Goal: Use online tool/utility: Utilize a website feature to perform a specific function

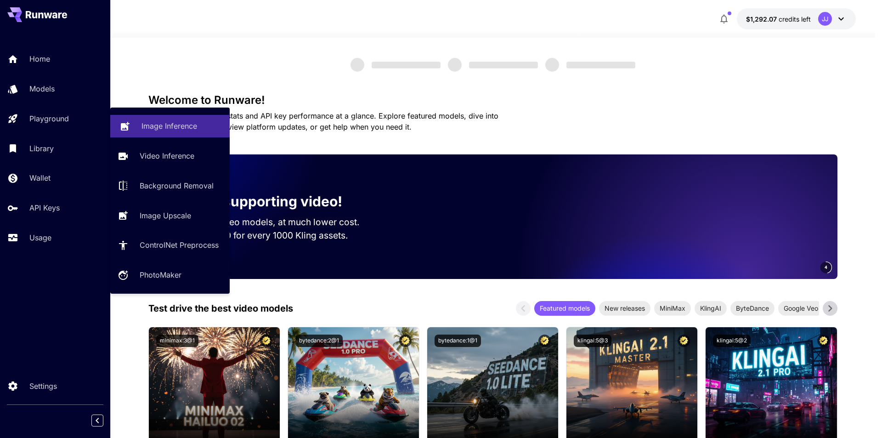
click at [131, 125] on link "Image Inference" at bounding box center [169, 126] width 119 height 23
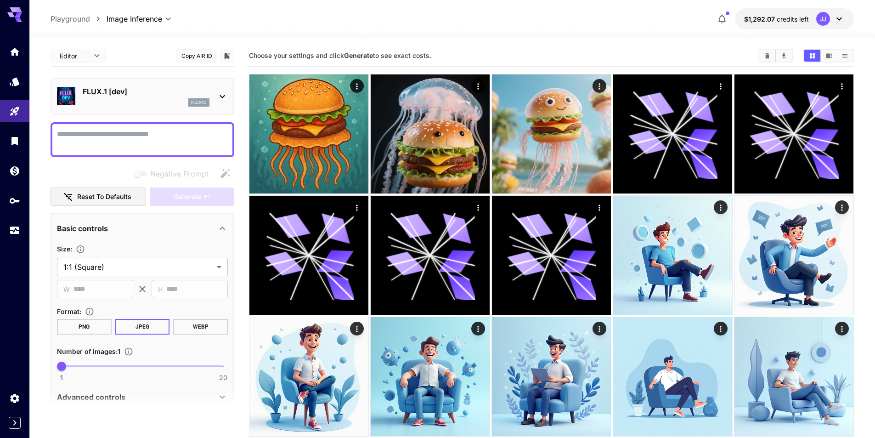
click at [157, 106] on div "flux1d" at bounding box center [146, 102] width 127 height 8
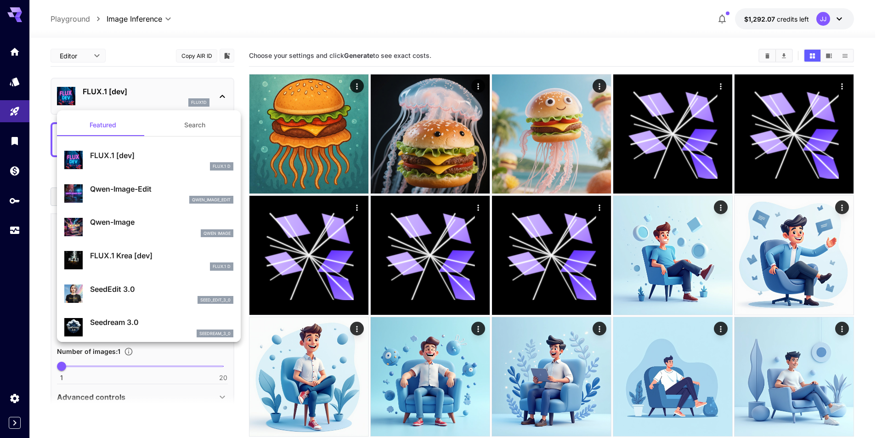
click at [156, 219] on p "Qwen-Image" at bounding box center [161, 221] width 143 height 11
type input "**"
type input "***"
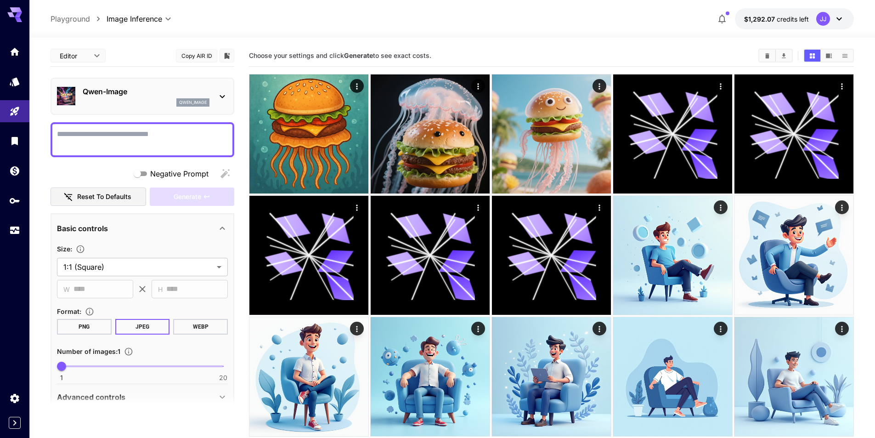
click at [162, 135] on textarea "Negative Prompt" at bounding box center [142, 140] width 171 height 22
paste textarea "**********"
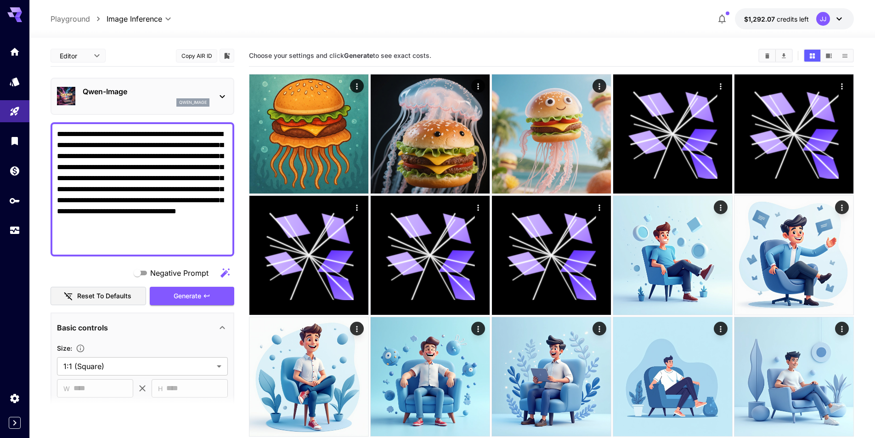
drag, startPoint x: 163, startPoint y: 135, endPoint x: 122, endPoint y: 135, distance: 41.3
click at [122, 135] on textarea "**********" at bounding box center [142, 189] width 171 height 121
type textarea "**********"
click at [765, 59] on button "Clear Images" at bounding box center [767, 56] width 16 height 12
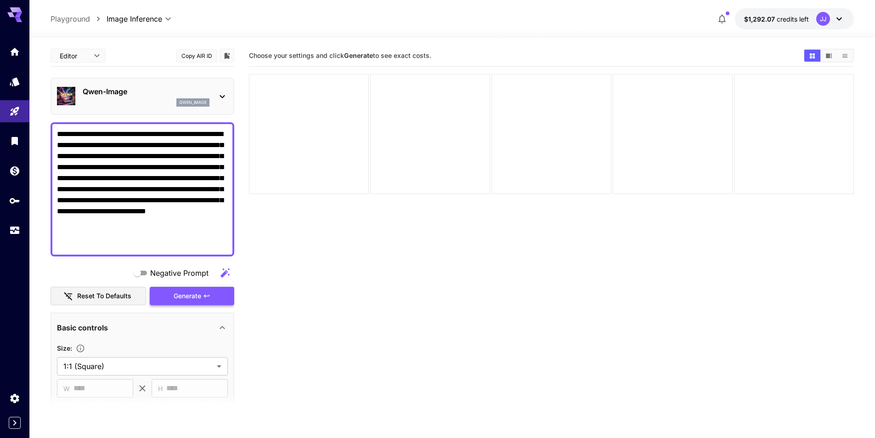
click at [219, 287] on button "Generate" at bounding box center [192, 296] width 84 height 19
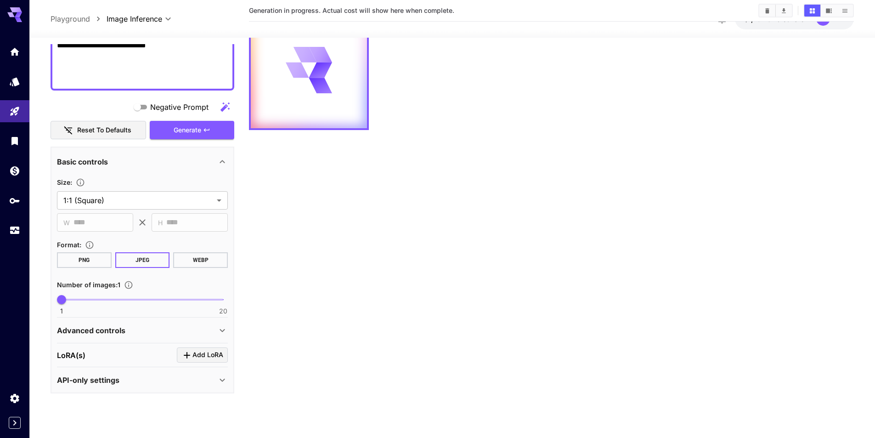
scroll to position [73, 0]
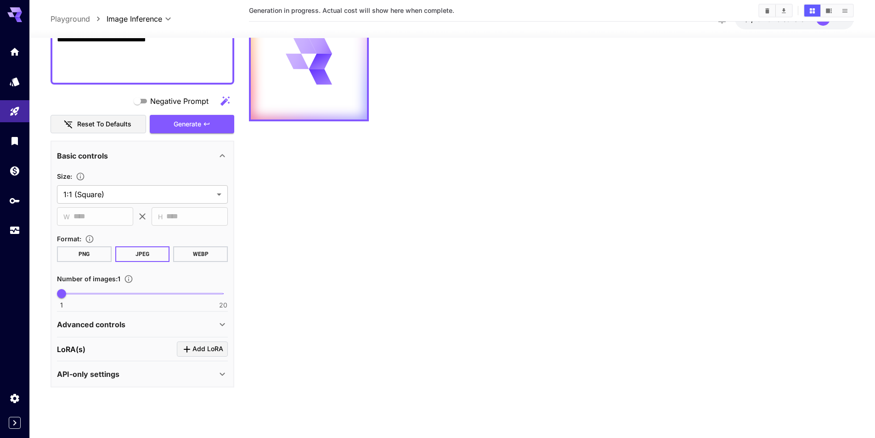
click at [126, 329] on div "Advanced controls" at bounding box center [137, 324] width 160 height 11
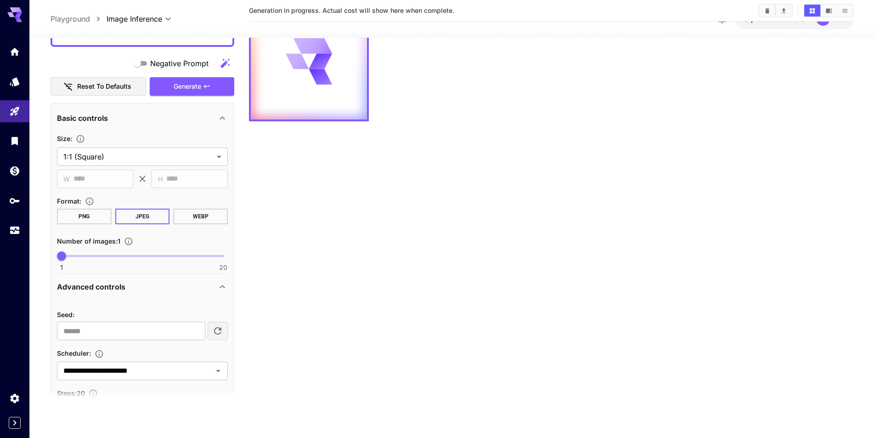
click at [133, 281] on div "Advanced controls" at bounding box center [137, 286] width 160 height 11
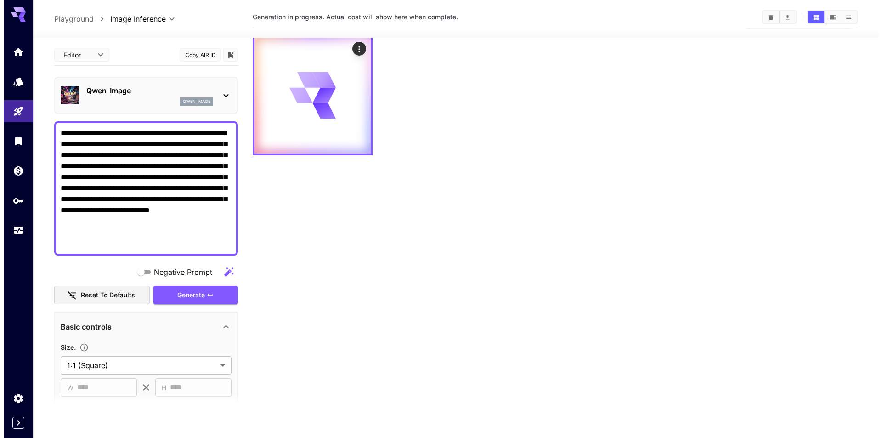
scroll to position [0, 0]
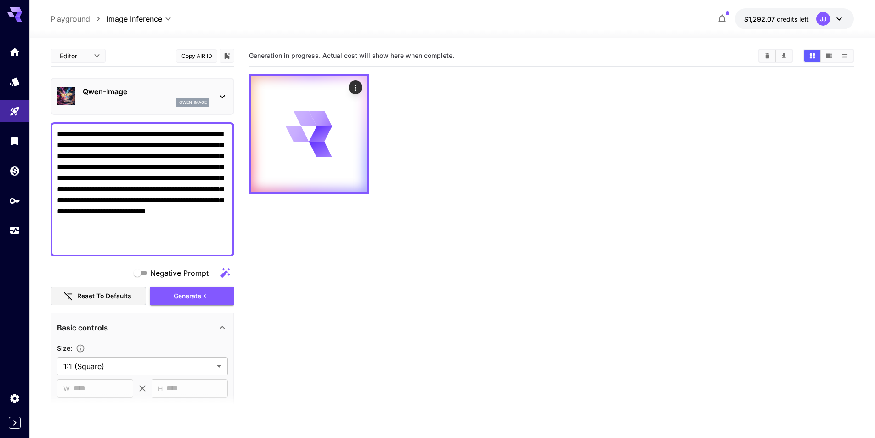
click at [161, 106] on div "qwen_image" at bounding box center [146, 102] width 127 height 8
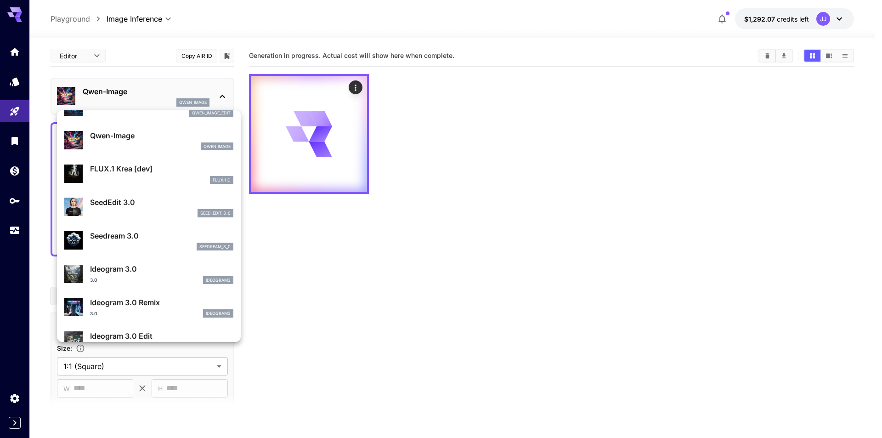
scroll to position [92, 0]
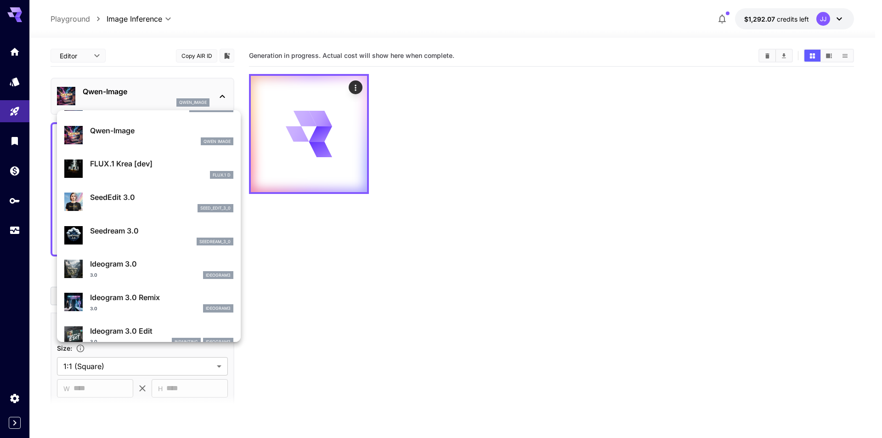
click at [157, 235] on p "Seedream 3.0" at bounding box center [161, 230] width 143 height 11
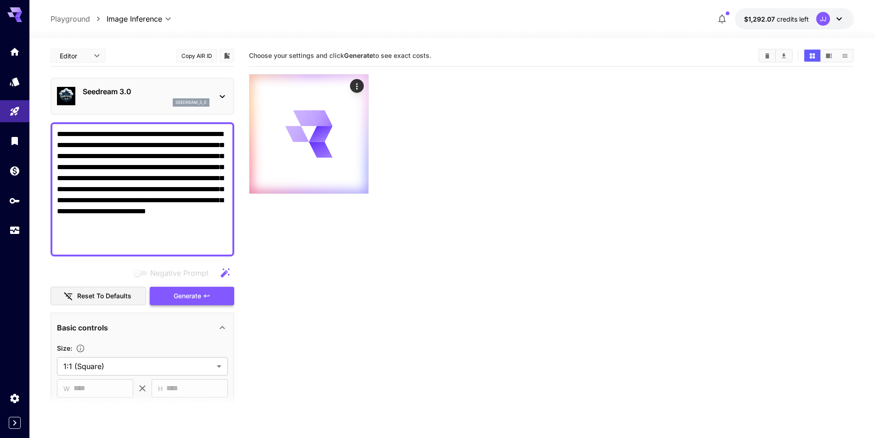
click at [197, 293] on span "Generate" at bounding box center [188, 295] width 28 height 11
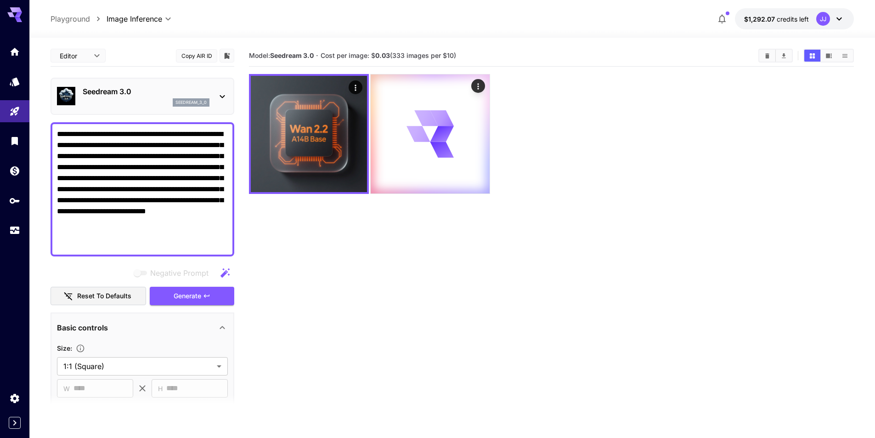
click at [193, 113] on div "Seedream 3.0 seedream_3_0" at bounding box center [143, 96] width 184 height 37
click at [186, 96] on p "Seedream 3.0" at bounding box center [146, 91] width 127 height 11
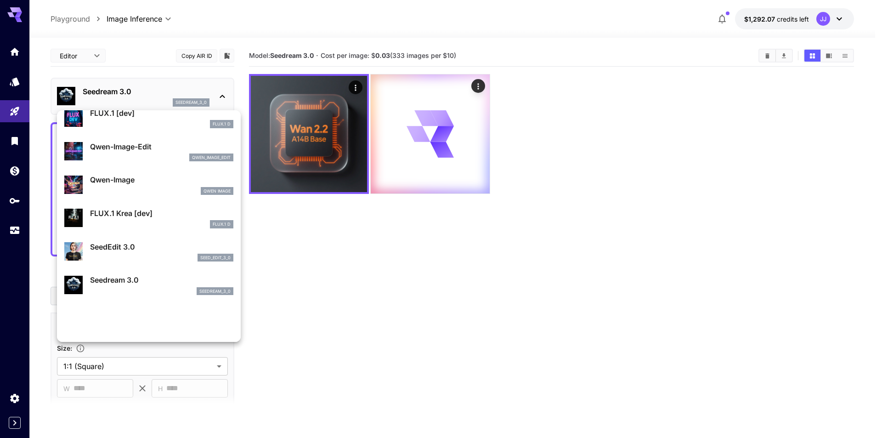
scroll to position [46, 0]
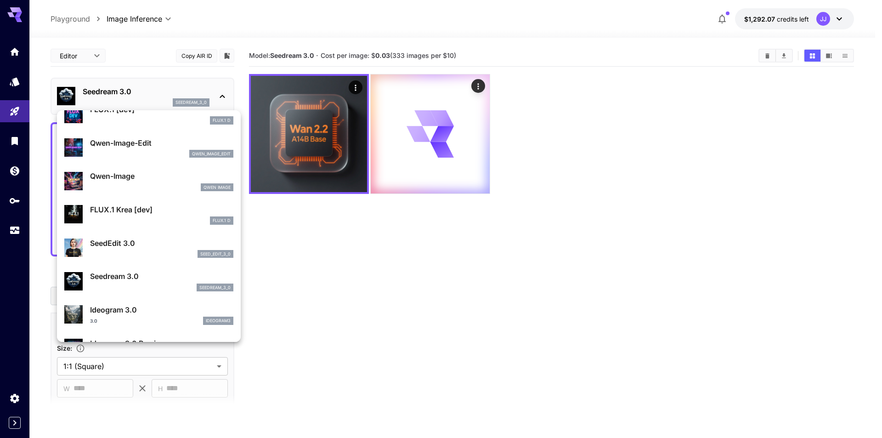
click at [173, 214] on p "FLUX.1 Krea [dev]" at bounding box center [161, 209] width 143 height 11
type input "***"
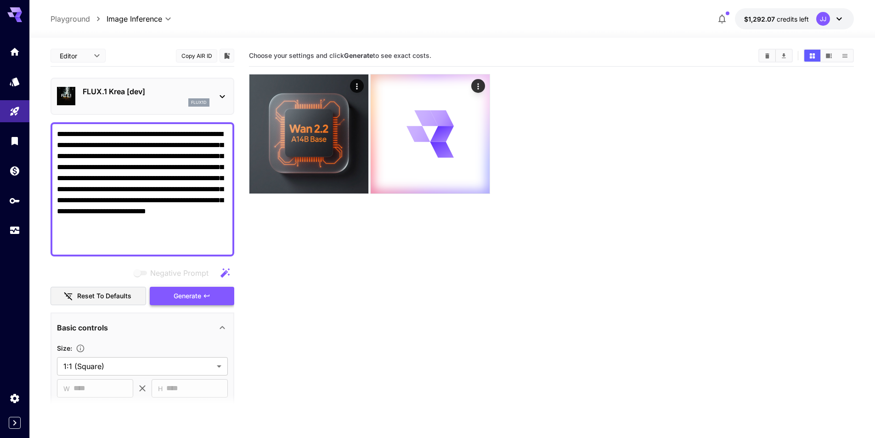
click at [209, 291] on button "Generate" at bounding box center [192, 296] width 84 height 19
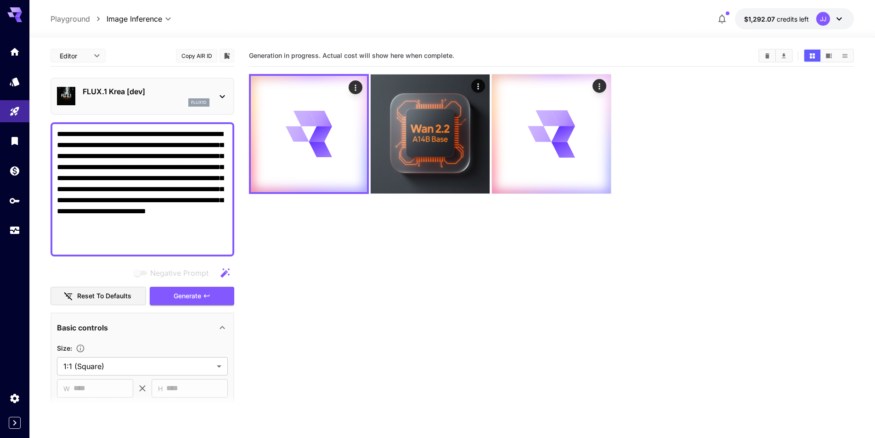
click at [189, 86] on p "FLUX.1 Krea [dev]" at bounding box center [146, 91] width 127 height 11
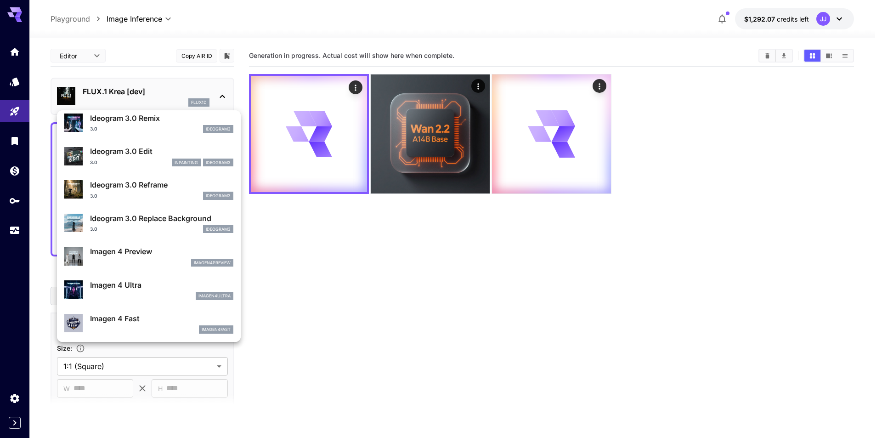
scroll to position [276, 0]
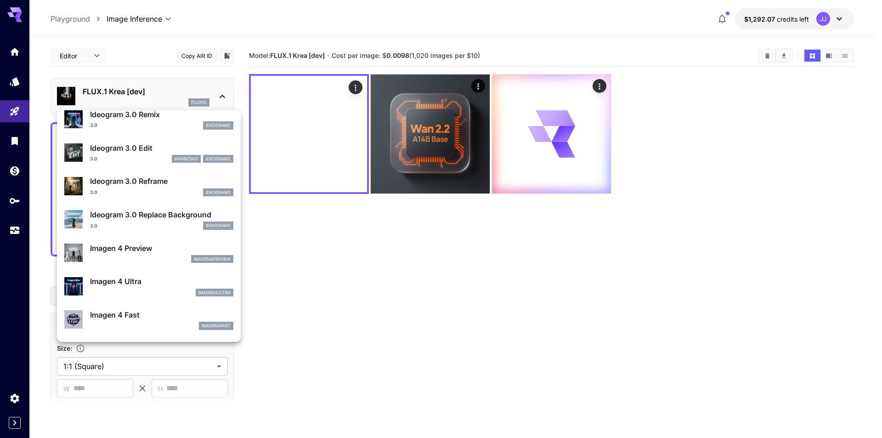
click at [159, 313] on p "Imagen 4 Fast" at bounding box center [161, 314] width 143 height 11
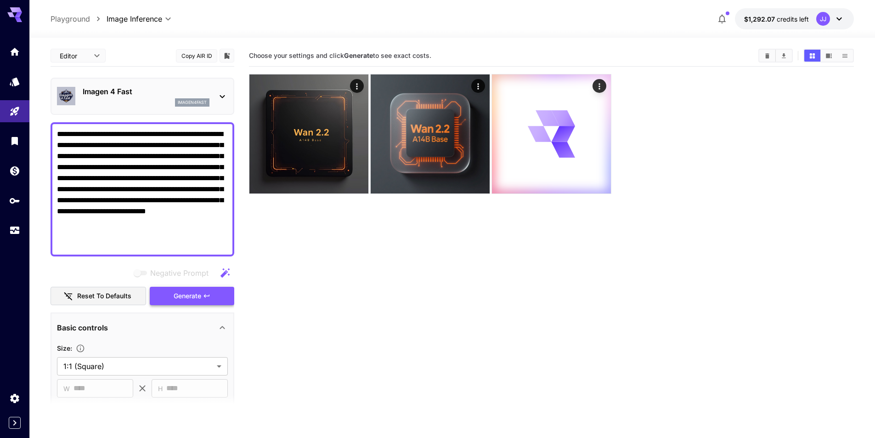
click at [186, 290] on span "Generate" at bounding box center [188, 295] width 28 height 11
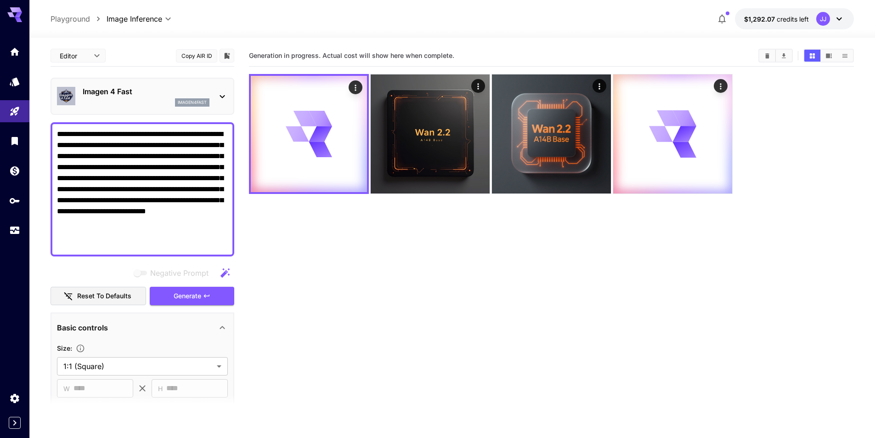
click at [188, 85] on div "Imagen 4 Fast imagen4fast" at bounding box center [142, 96] width 171 height 28
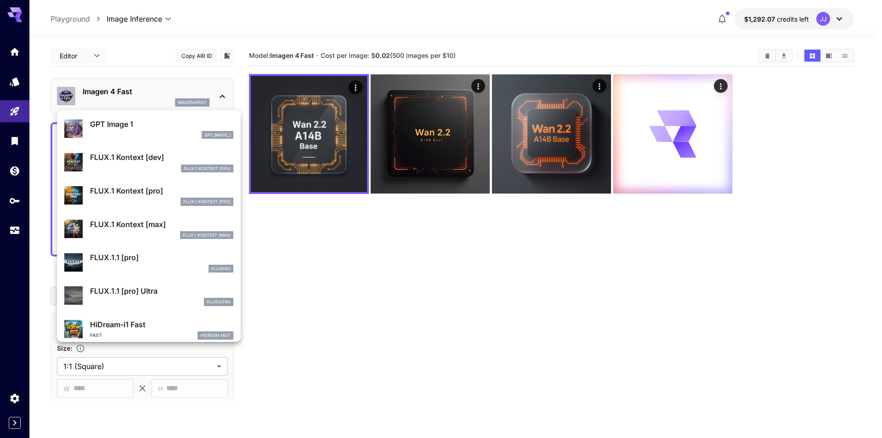
scroll to position [506, 0]
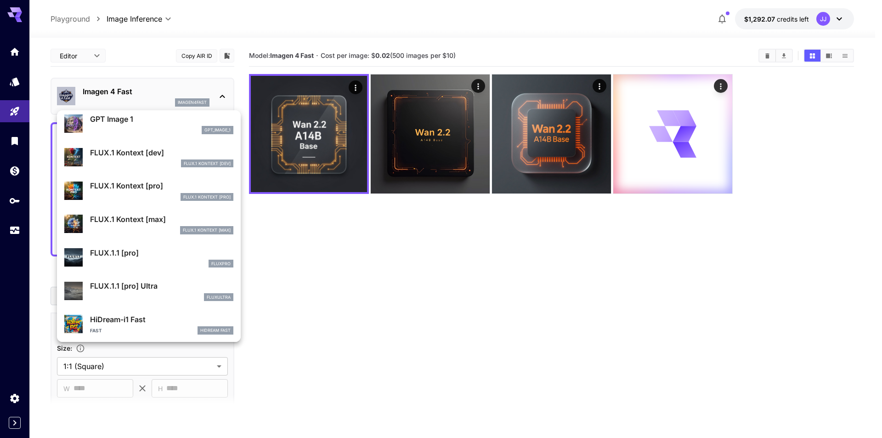
click at [176, 264] on div "fluxpro" at bounding box center [161, 263] width 143 height 8
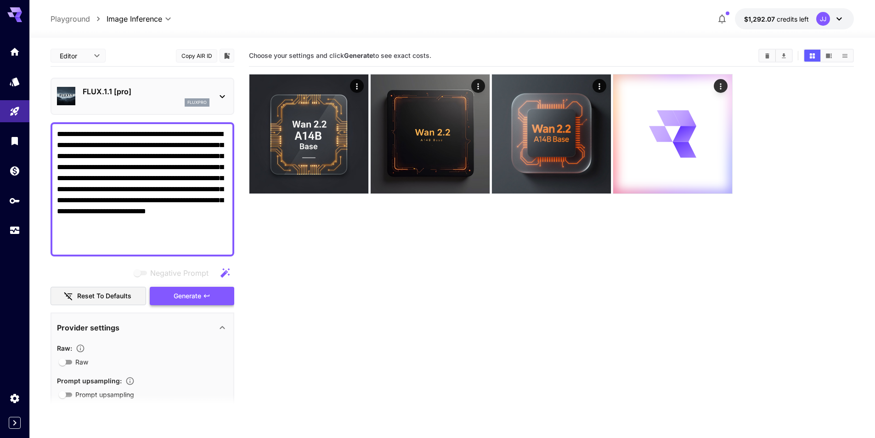
click at [197, 297] on span "Generate" at bounding box center [188, 295] width 28 height 11
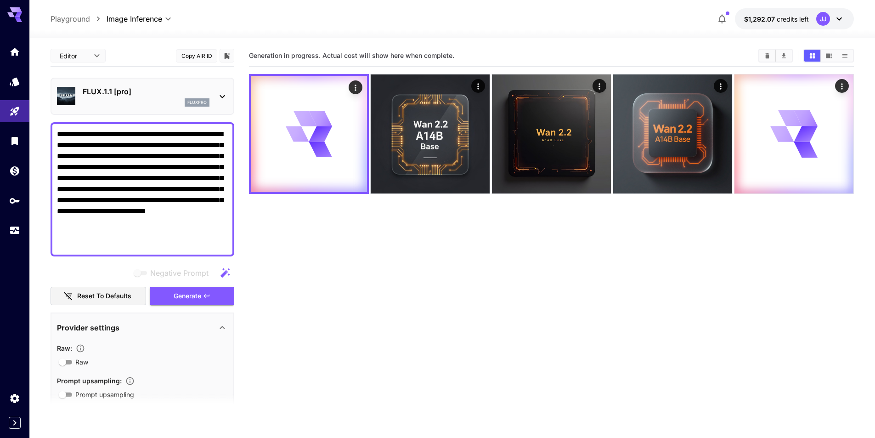
click at [184, 104] on div "fluxpro" at bounding box center [146, 102] width 127 height 8
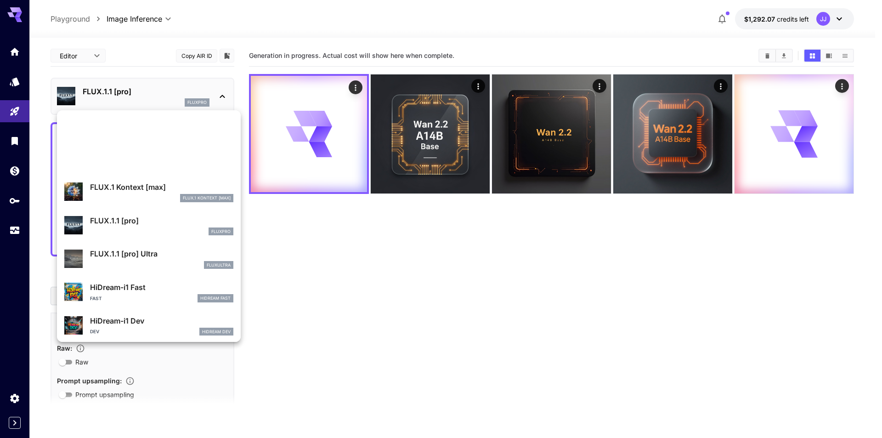
scroll to position [642, 0]
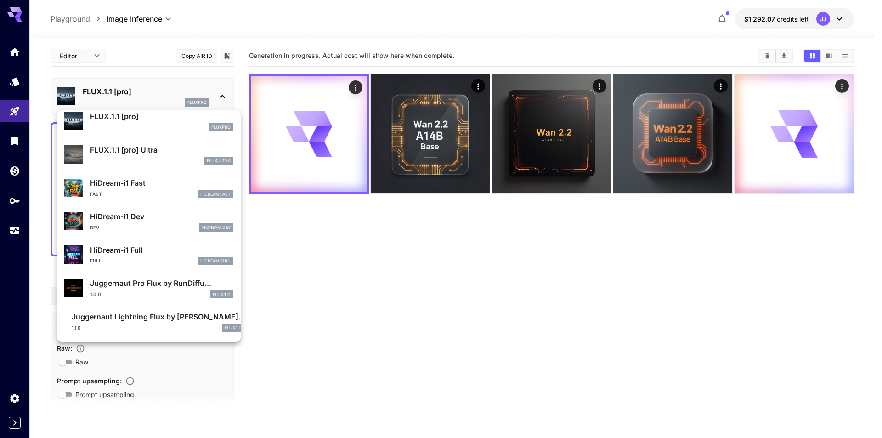
click at [187, 238] on li "HiDream-i1 Full Full HiDream Full" at bounding box center [149, 255] width 184 height 34
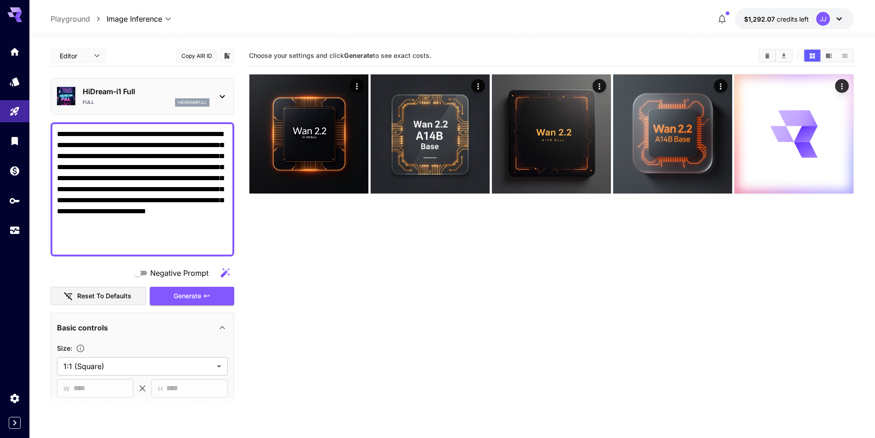
click at [186, 96] on p "HiDream-i1 Full" at bounding box center [146, 91] width 127 height 11
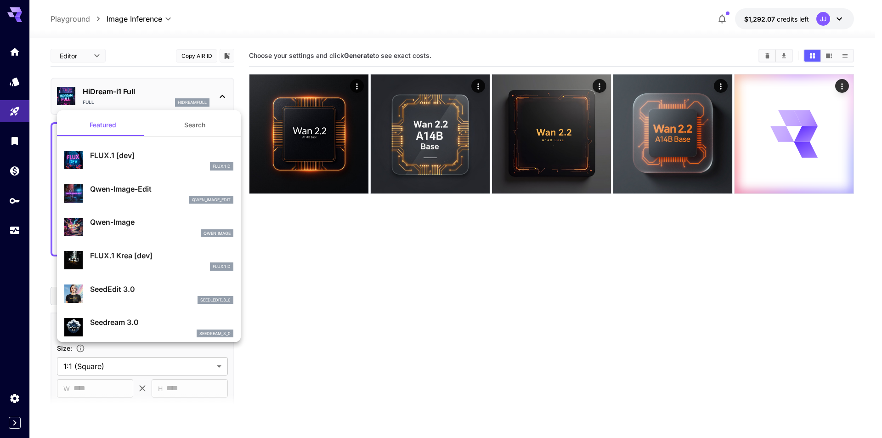
click at [186, 96] on div at bounding box center [441, 219] width 882 height 438
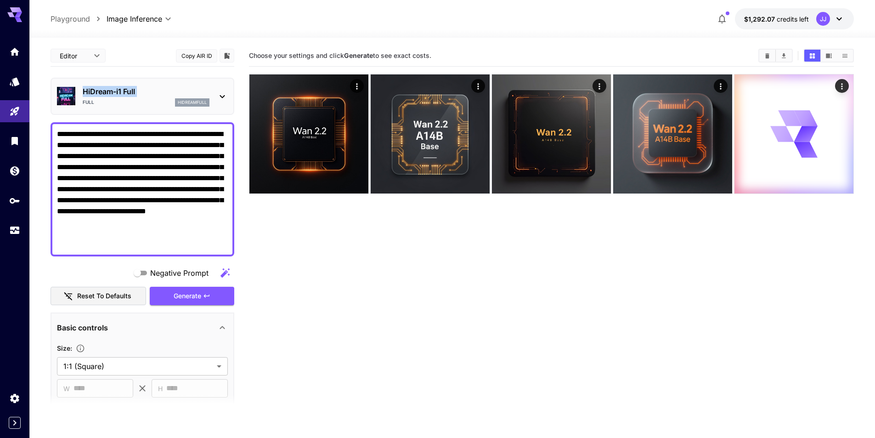
click at [186, 96] on p "HiDream-i1 Full" at bounding box center [146, 91] width 127 height 11
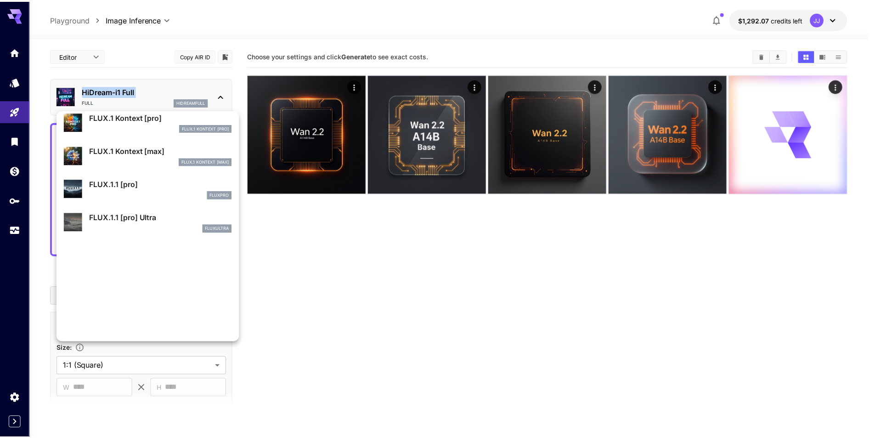
scroll to position [597, 0]
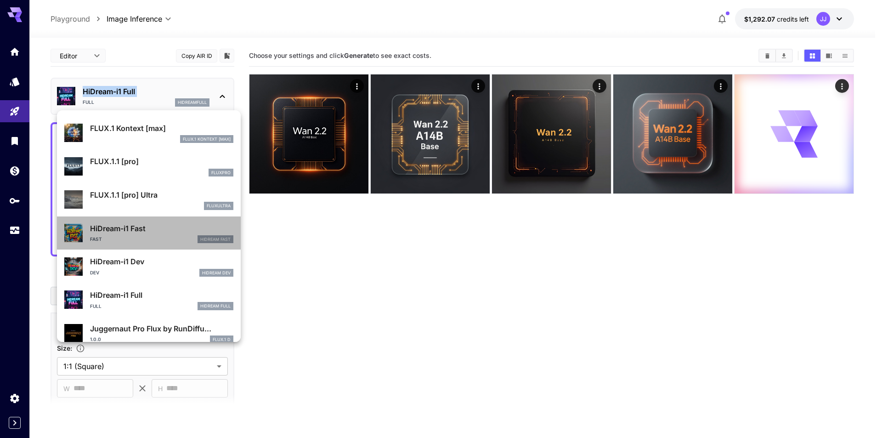
click at [184, 232] on p "HiDream-i1 Fast" at bounding box center [161, 228] width 143 height 11
type input "**"
type input "*"
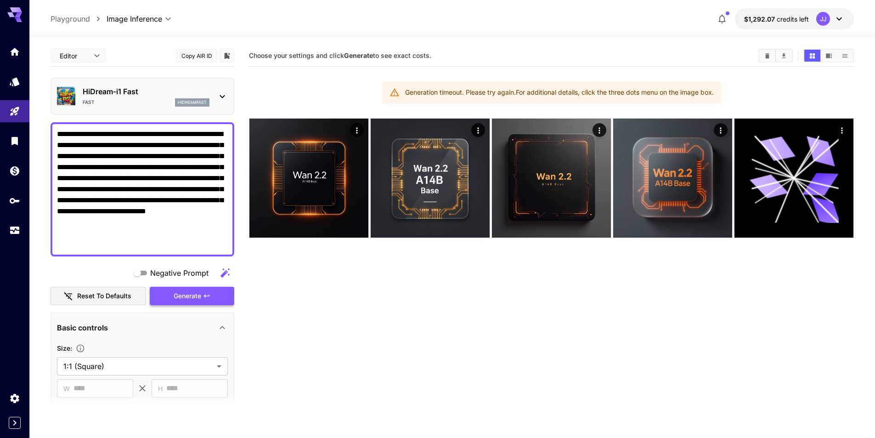
click at [214, 294] on button "Generate" at bounding box center [192, 296] width 84 height 19
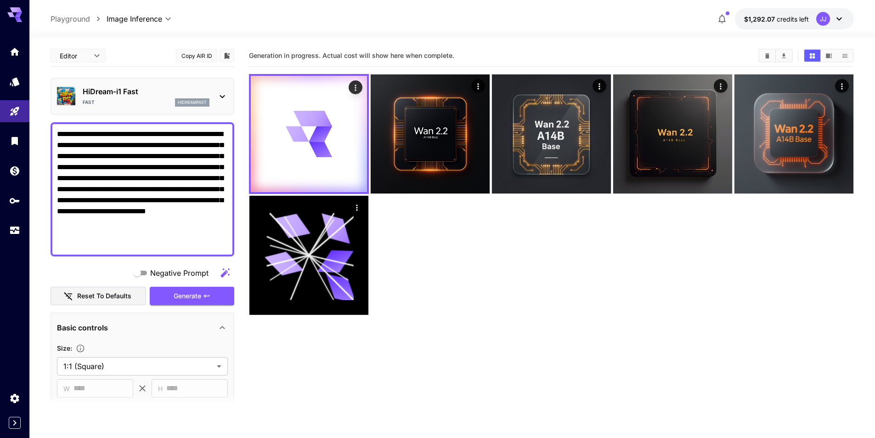
click at [203, 85] on div "HiDream-i1 Fast Fast hidreamfast" at bounding box center [142, 96] width 171 height 28
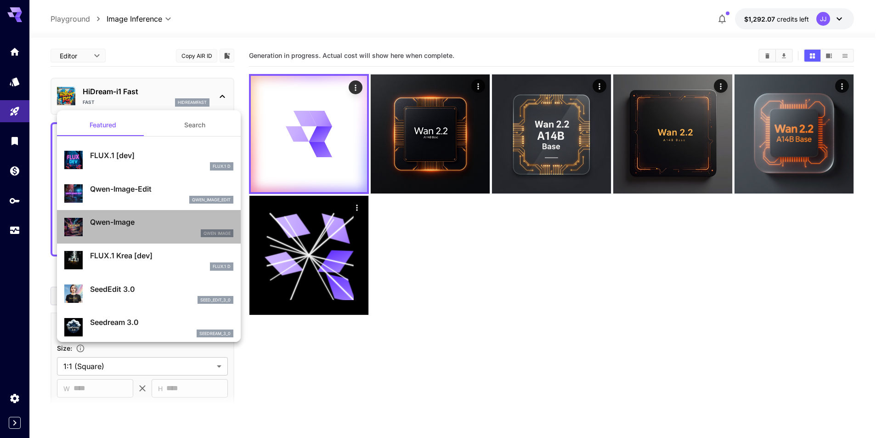
click at [190, 219] on p "Qwen-Image" at bounding box center [161, 221] width 143 height 11
type input "**"
type input "***"
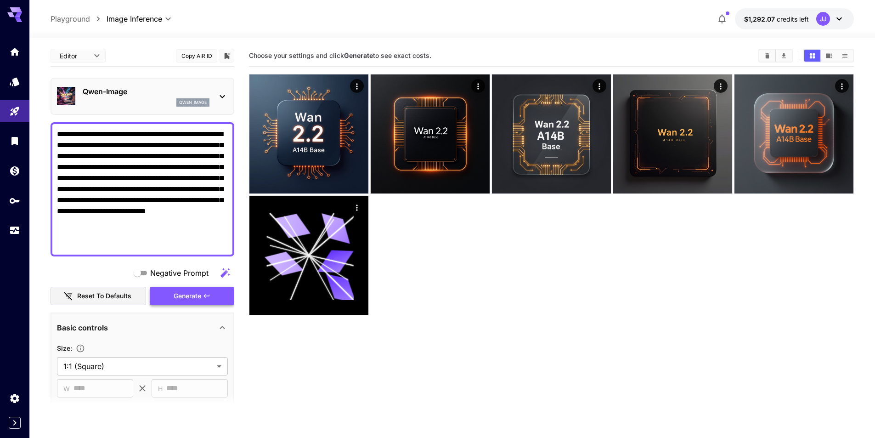
click at [215, 301] on button "Generate" at bounding box center [192, 296] width 84 height 19
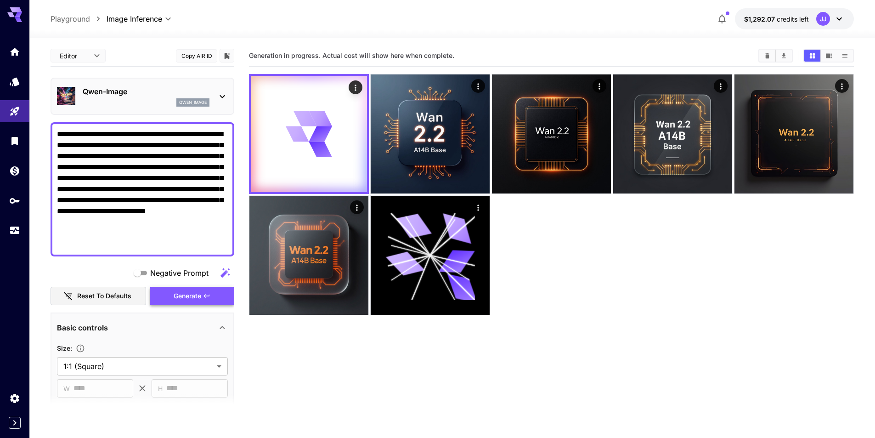
click at [222, 292] on button "Generate" at bounding box center [192, 296] width 84 height 19
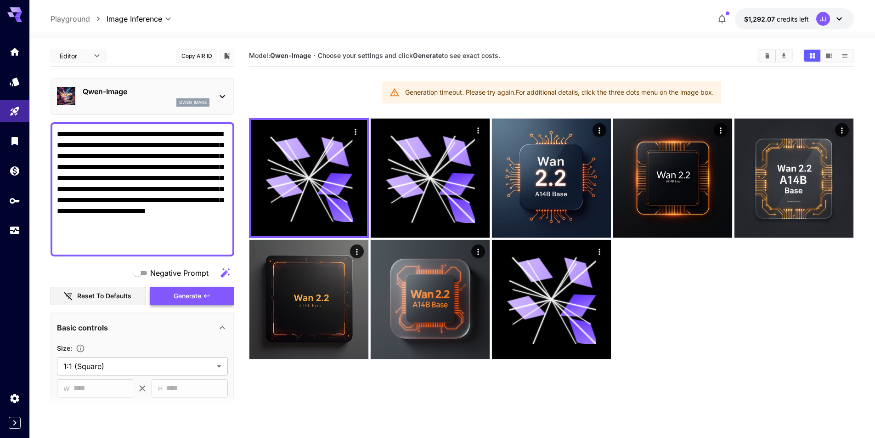
click at [201, 291] on span "Generate" at bounding box center [188, 295] width 28 height 11
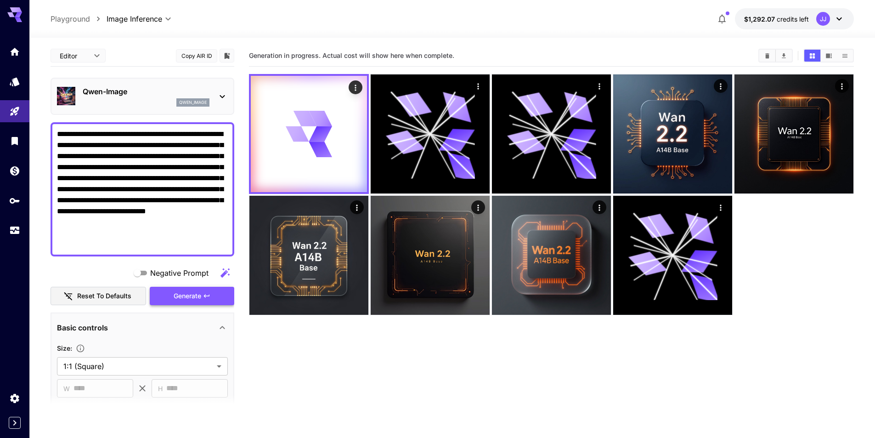
click at [189, 297] on span "Generate" at bounding box center [188, 295] width 28 height 11
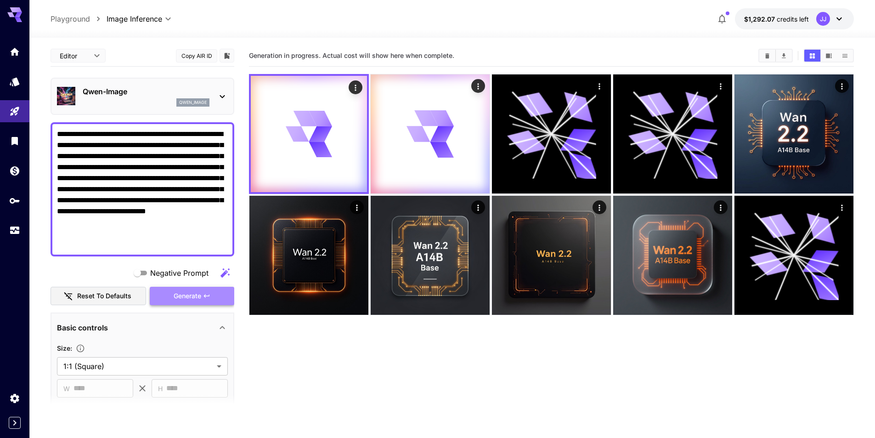
click at [190, 296] on span "Generate" at bounding box center [188, 295] width 28 height 11
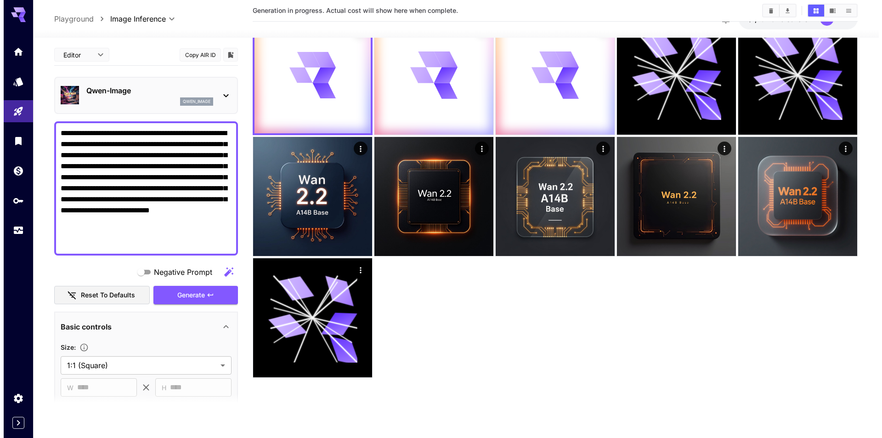
scroll to position [73, 0]
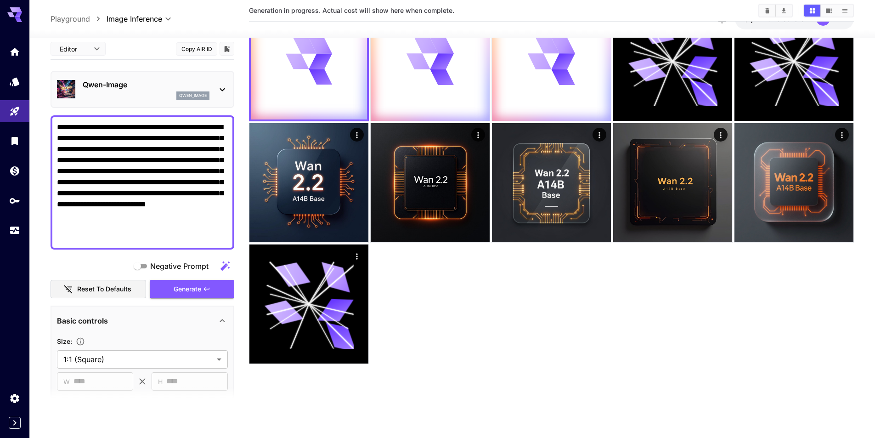
click at [169, 98] on div "qwen_image" at bounding box center [146, 95] width 127 height 8
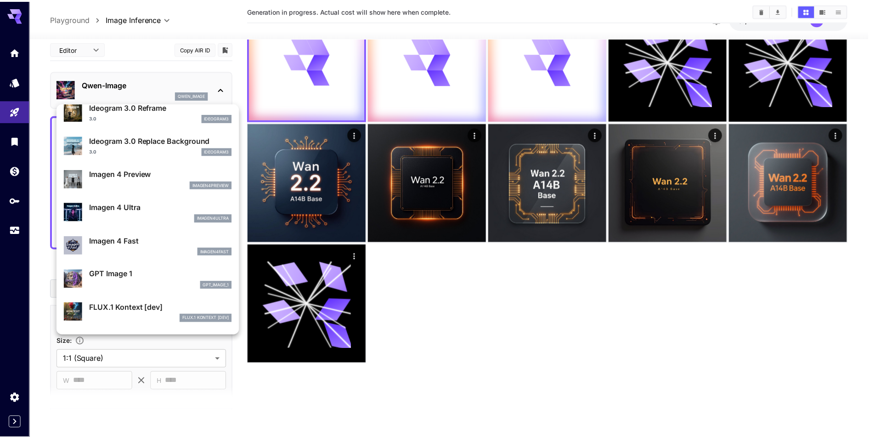
scroll to position [413, 0]
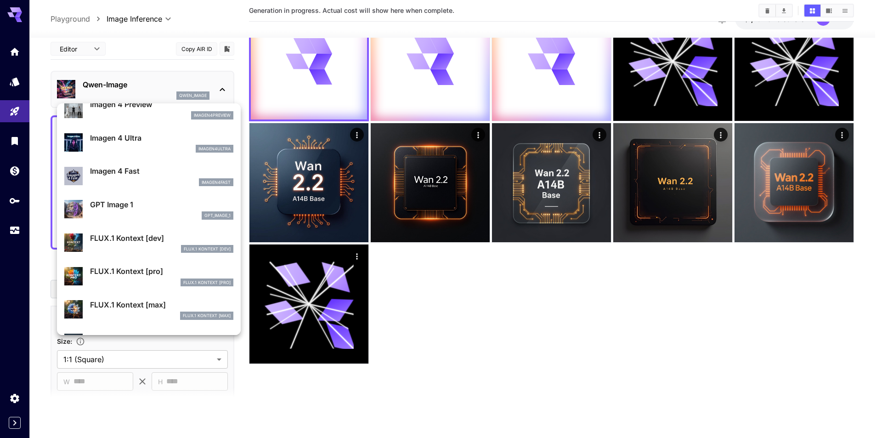
click at [162, 200] on p "GPT Image 1" at bounding box center [161, 204] width 143 height 11
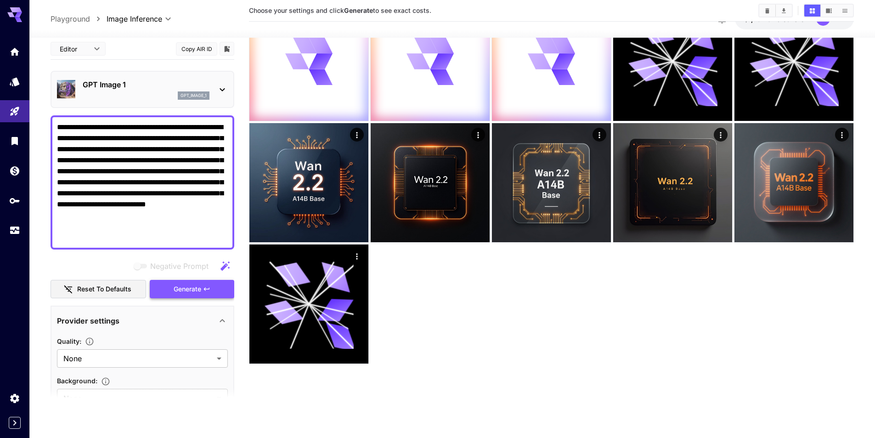
click at [214, 287] on button "Generate" at bounding box center [192, 289] width 84 height 19
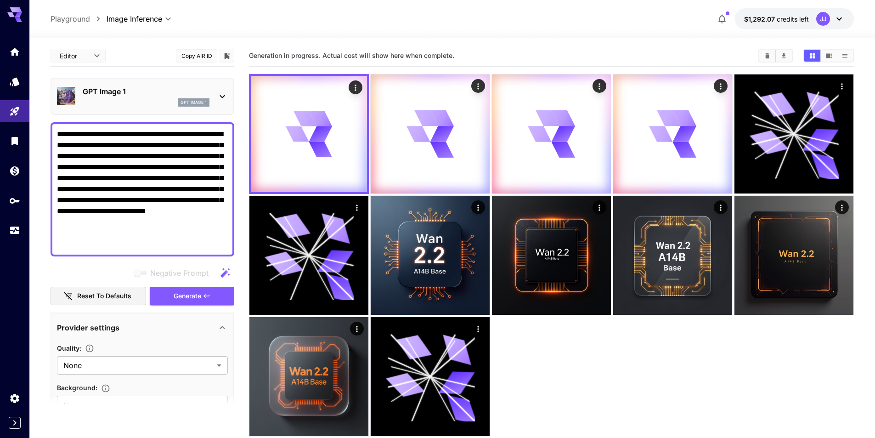
drag, startPoint x: 584, startPoint y: 351, endPoint x: 577, endPoint y: 392, distance: 41.4
click at [584, 352] on div at bounding box center [551, 255] width 605 height 362
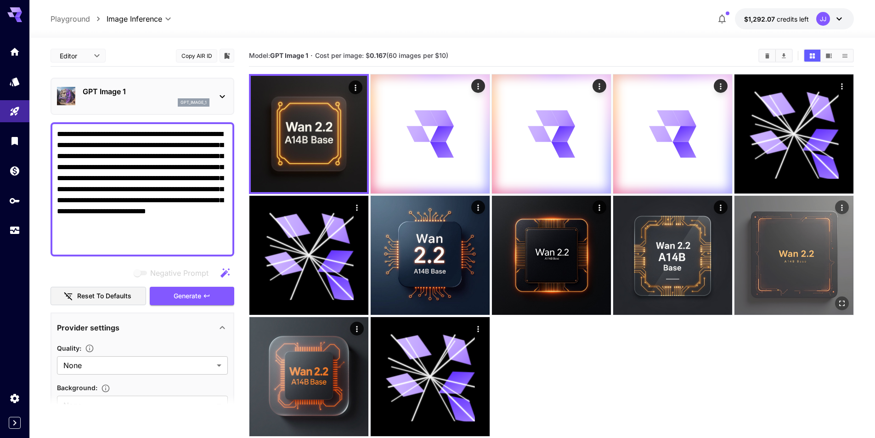
click at [773, 263] on img at bounding box center [793, 255] width 119 height 119
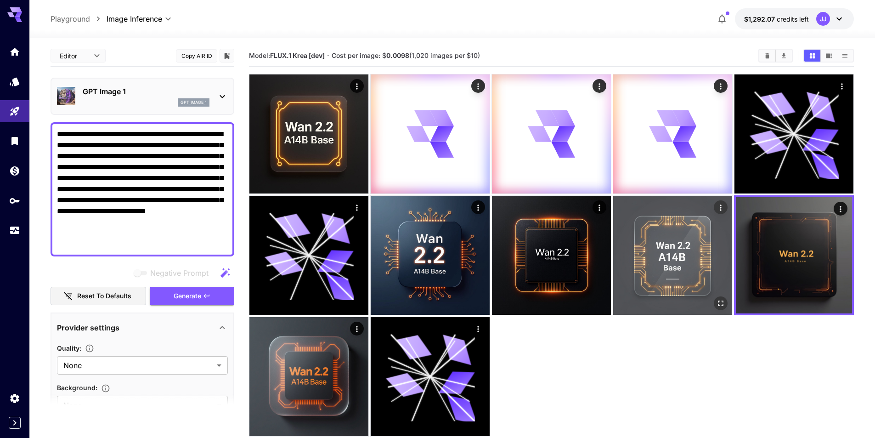
click at [710, 264] on img at bounding box center [672, 255] width 119 height 119
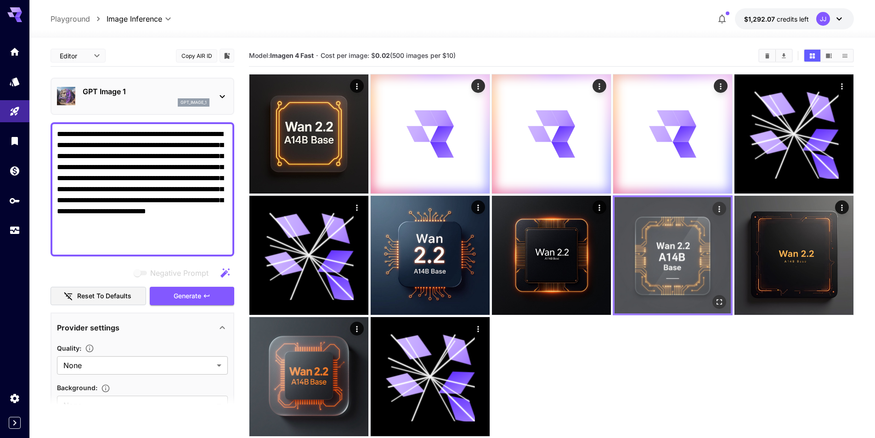
click at [686, 270] on img at bounding box center [672, 255] width 116 height 116
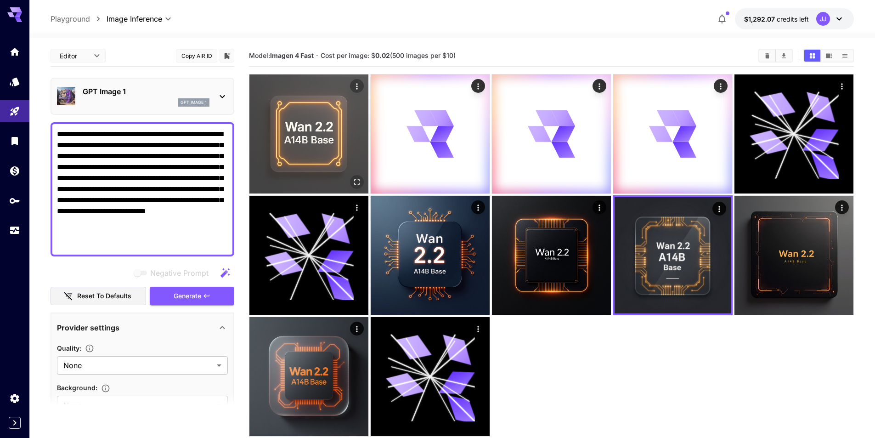
click at [337, 158] on img at bounding box center [308, 133] width 119 height 119
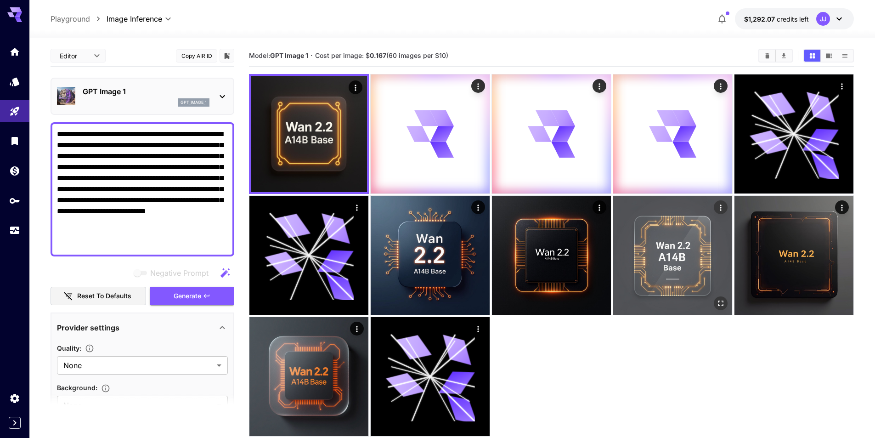
click at [642, 254] on img at bounding box center [672, 255] width 119 height 119
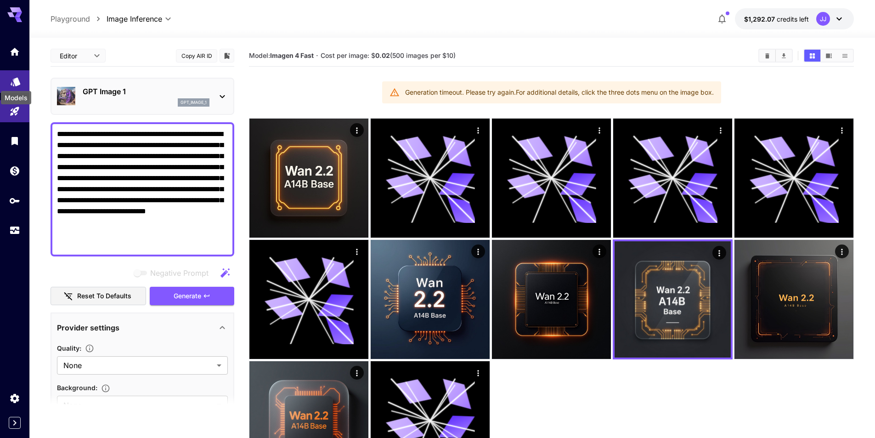
click at [20, 83] on icon "Models" at bounding box center [16, 79] width 10 height 9
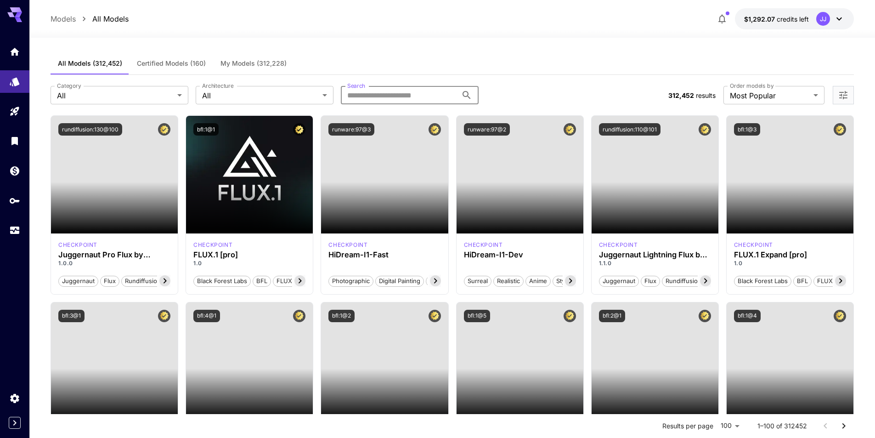
click at [373, 98] on input "Search" at bounding box center [399, 95] width 117 height 18
paste input "**********"
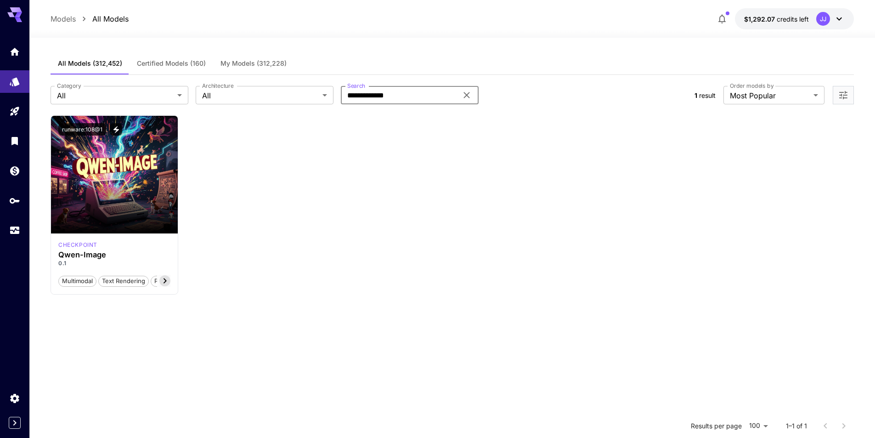
click at [405, 93] on input "**********" at bounding box center [399, 95] width 117 height 18
paste input "*******"
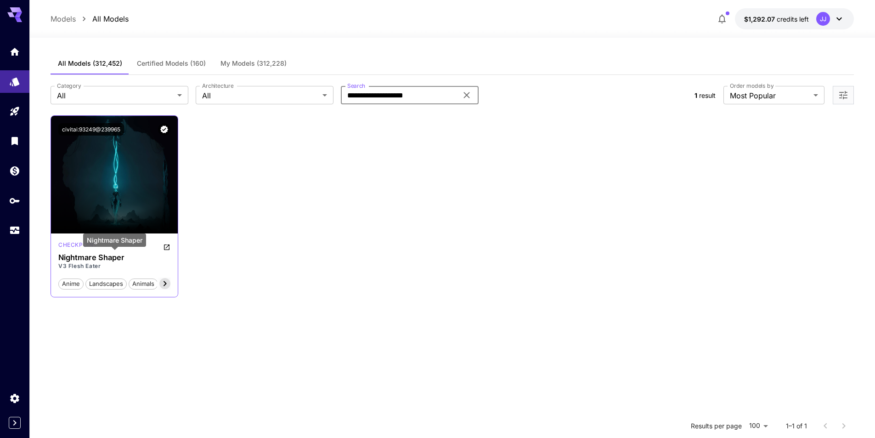
type input "**********"
drag, startPoint x: 129, startPoint y: 256, endPoint x: 57, endPoint y: 257, distance: 71.6
click at [57, 257] on div "checkpoint Nightmare Shaper V3 Flesh Eater anime landscapes animals 3d horror p…" at bounding box center [114, 264] width 127 height 63
click at [91, 259] on h3 "Nightmare Shaper" at bounding box center [114, 257] width 112 height 9
